Goal: Check status: Check status

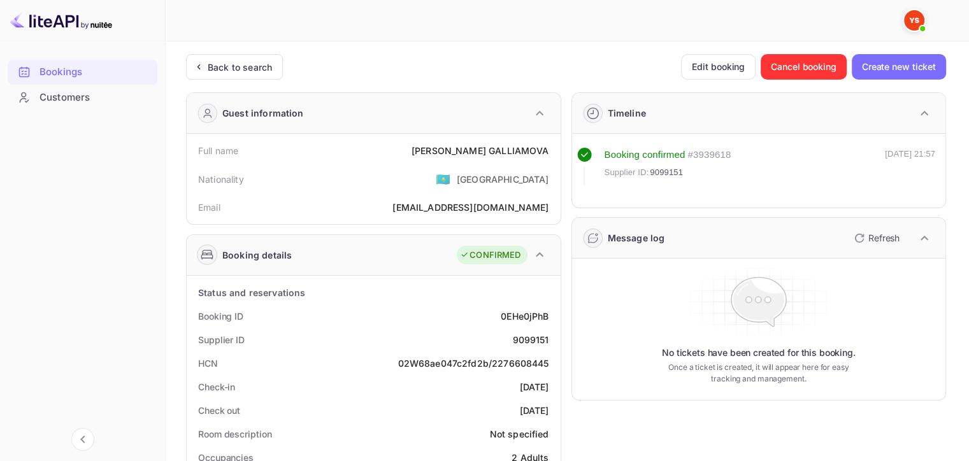
click at [233, 64] on div "Back to search" at bounding box center [240, 66] width 64 height 13
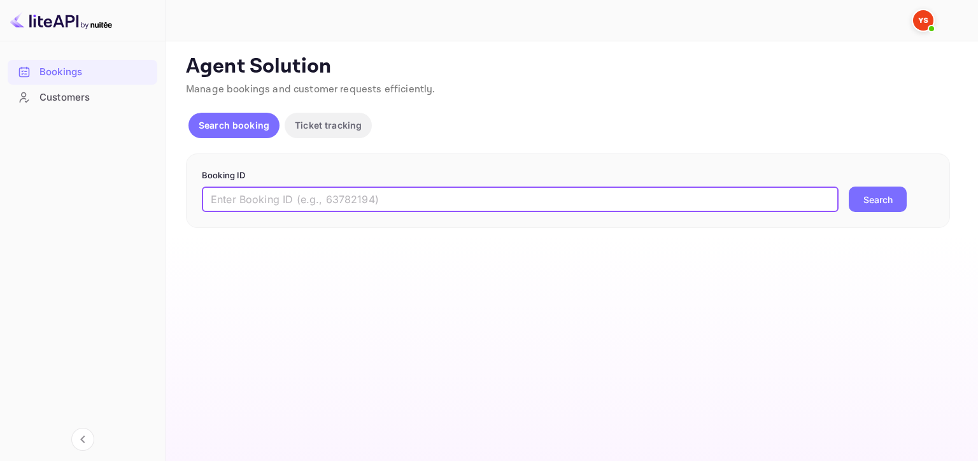
click at [281, 194] on input "text" at bounding box center [520, 199] width 637 height 25
paste input "9418646"
type input "9418646"
click at [849, 187] on button "Search" at bounding box center [878, 199] width 58 height 25
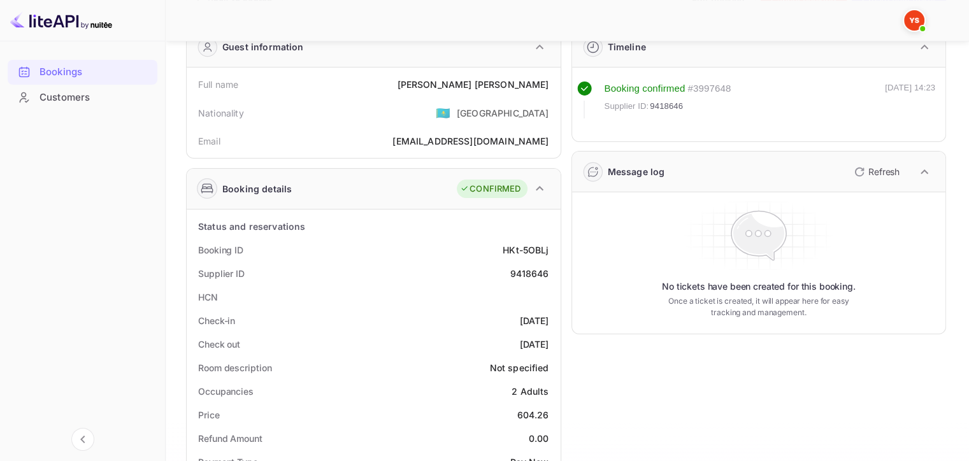
scroll to position [68, 0]
drag, startPoint x: 470, startPoint y: 82, endPoint x: 547, endPoint y: 73, distance: 77.6
click at [547, 73] on div "Full name [PERSON_NAME]" at bounding box center [374, 83] width 364 height 24
copy div "[PERSON_NAME]"
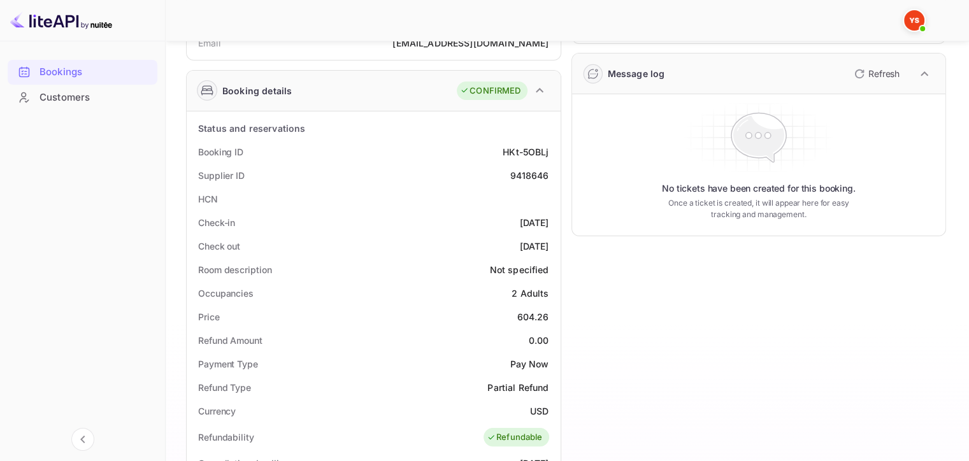
scroll to position [167, 0]
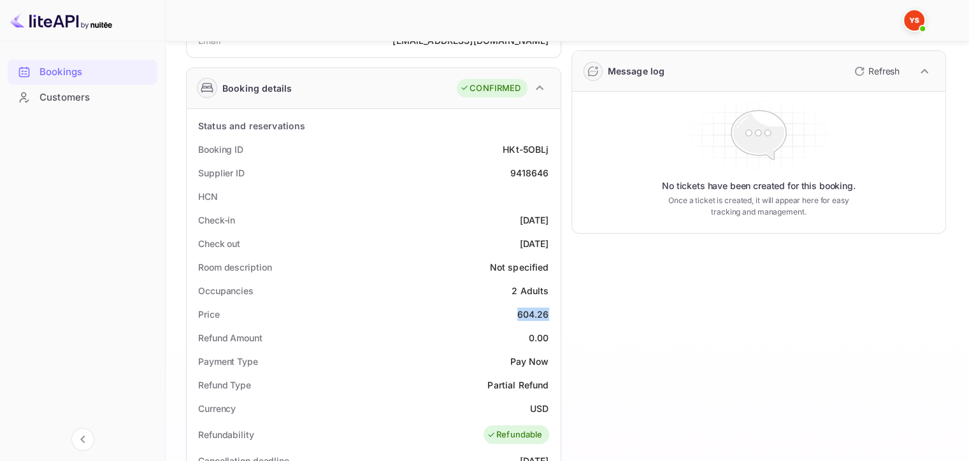
drag, startPoint x: 516, startPoint y: 316, endPoint x: 549, endPoint y: 313, distance: 33.2
click at [549, 313] on div "Price 604.26" at bounding box center [374, 314] width 364 height 24
copy div "604.26"
